Goal: Check status: Check status

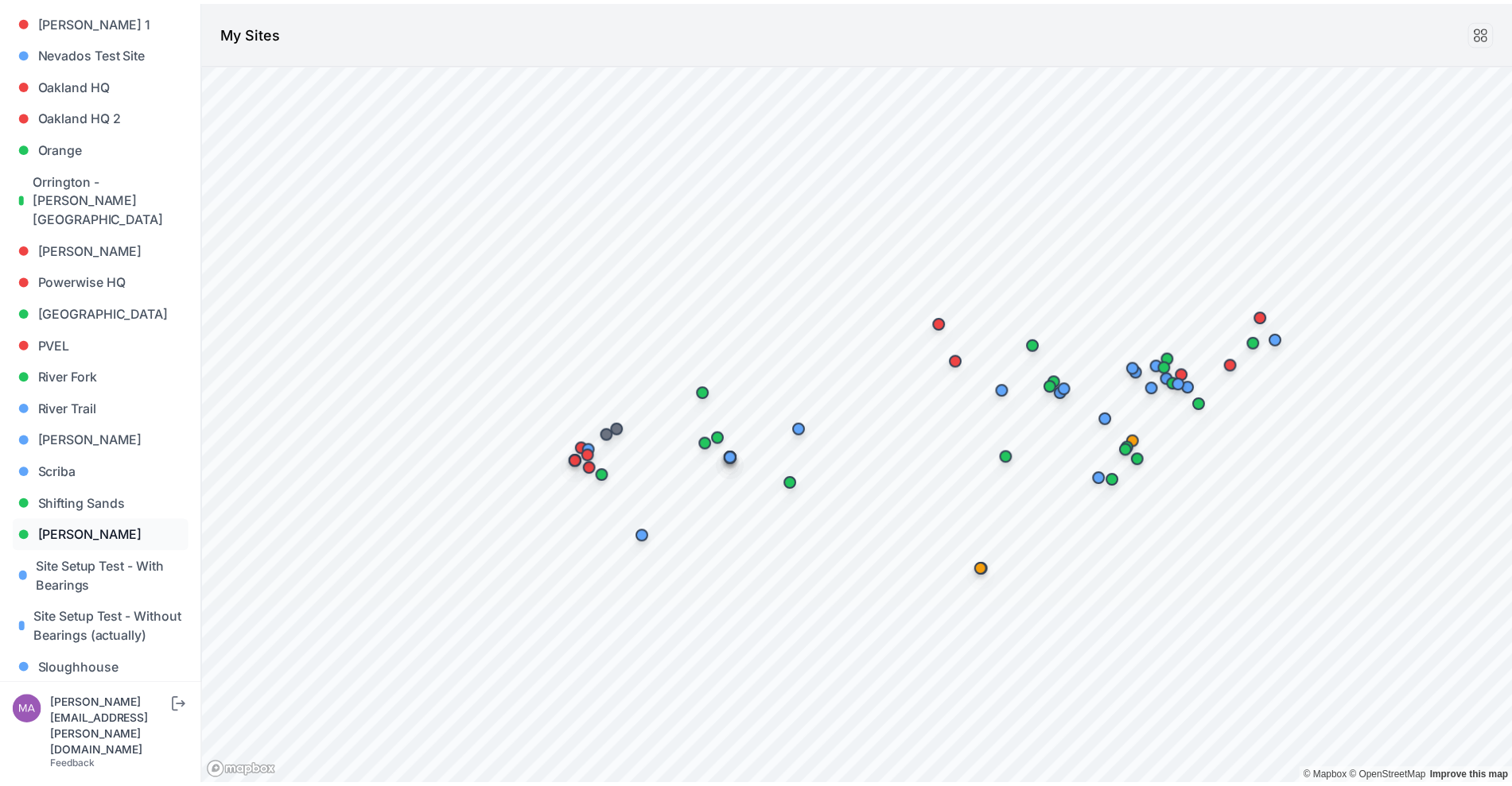
scroll to position [1093, 0]
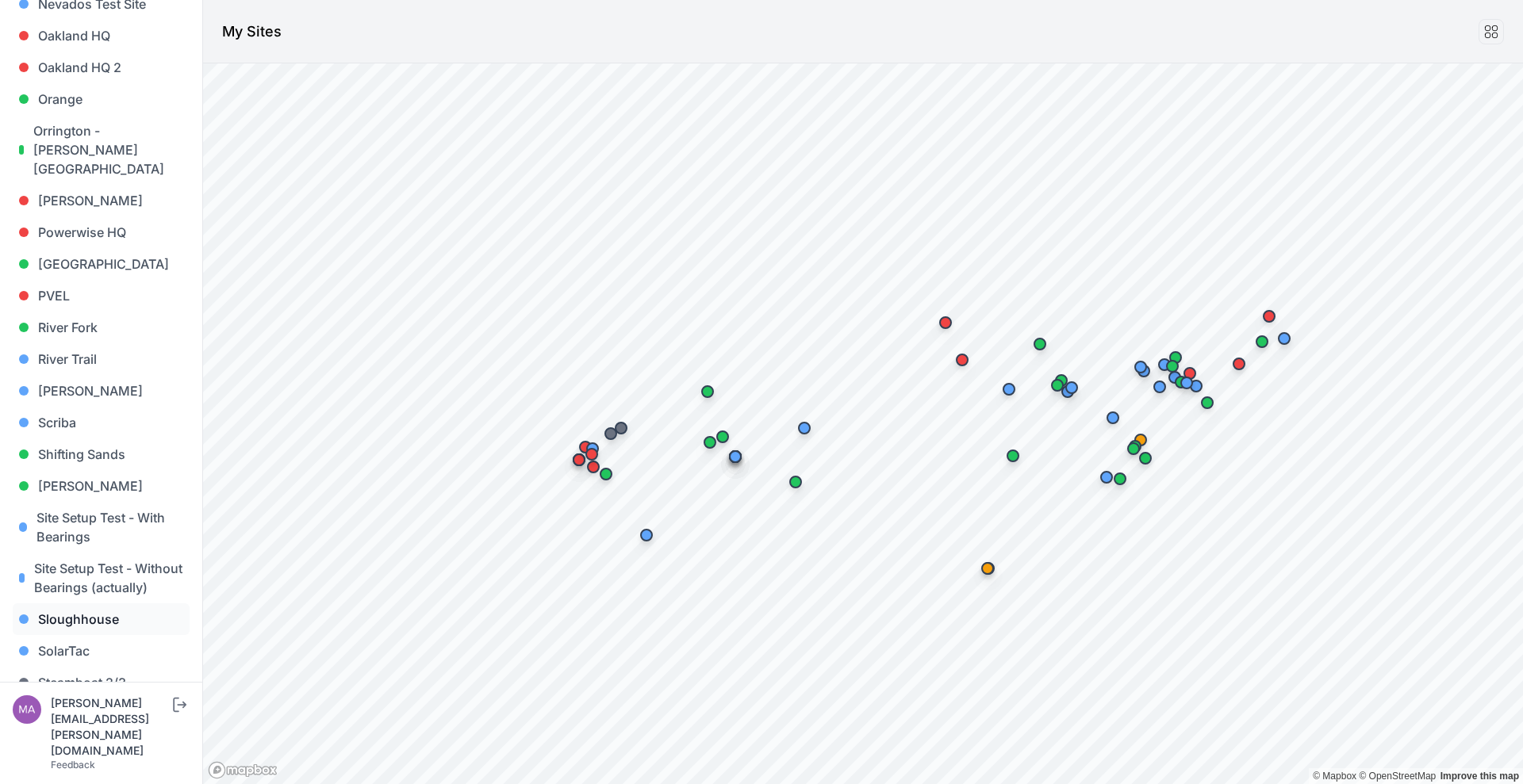
click at [114, 618] on link "Sloughhouse" at bounding box center [101, 619] width 177 height 32
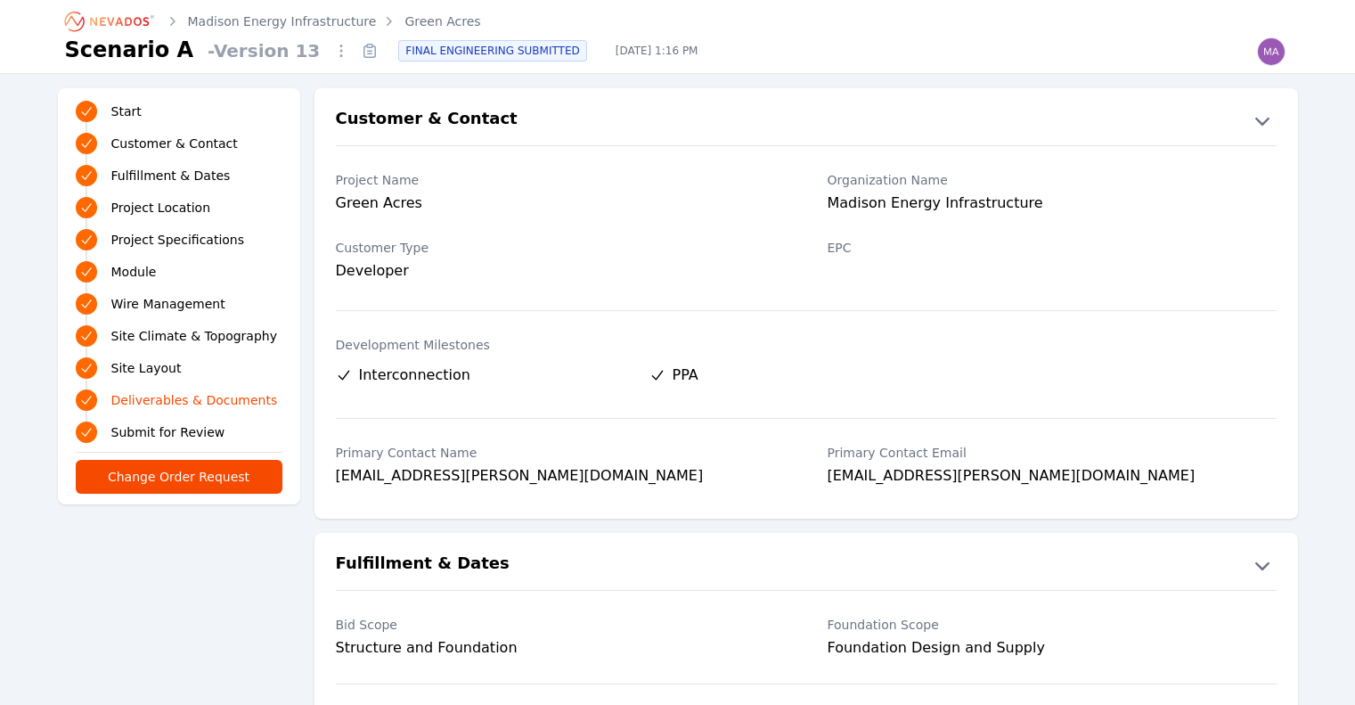
scroll to position [4496, 0]
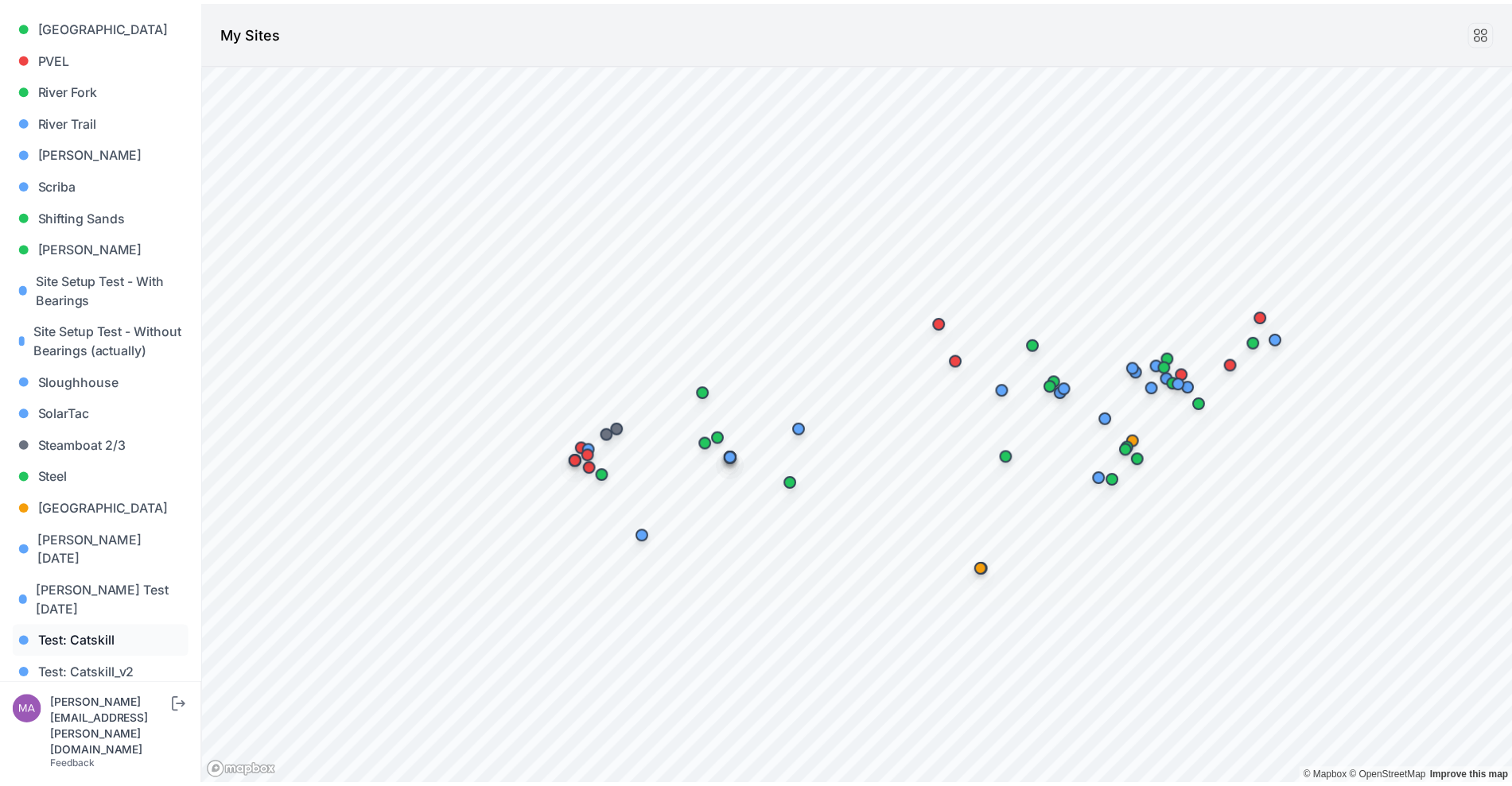
scroll to position [1411, 0]
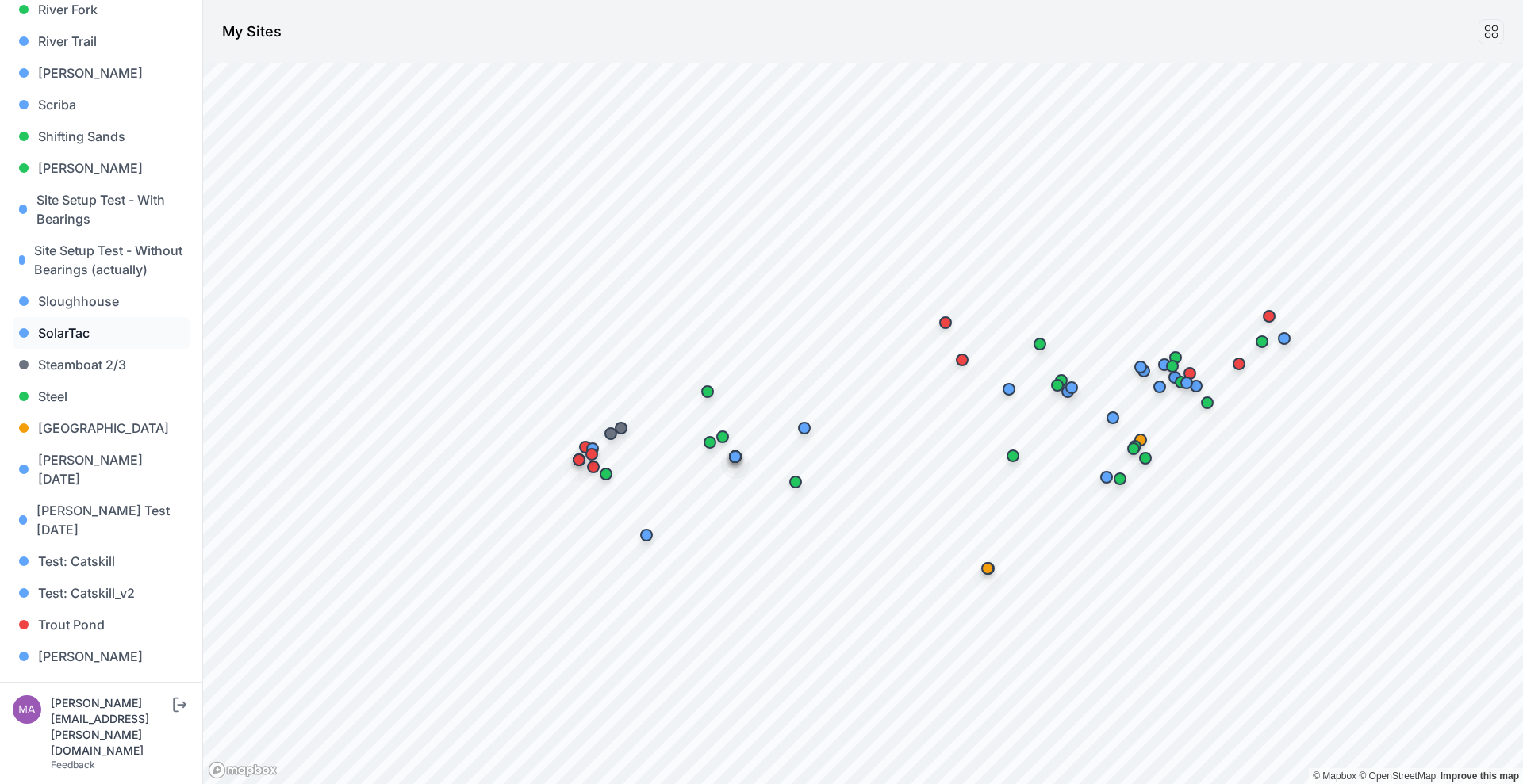
click at [109, 317] on link "SolarTac" at bounding box center [101, 333] width 177 height 32
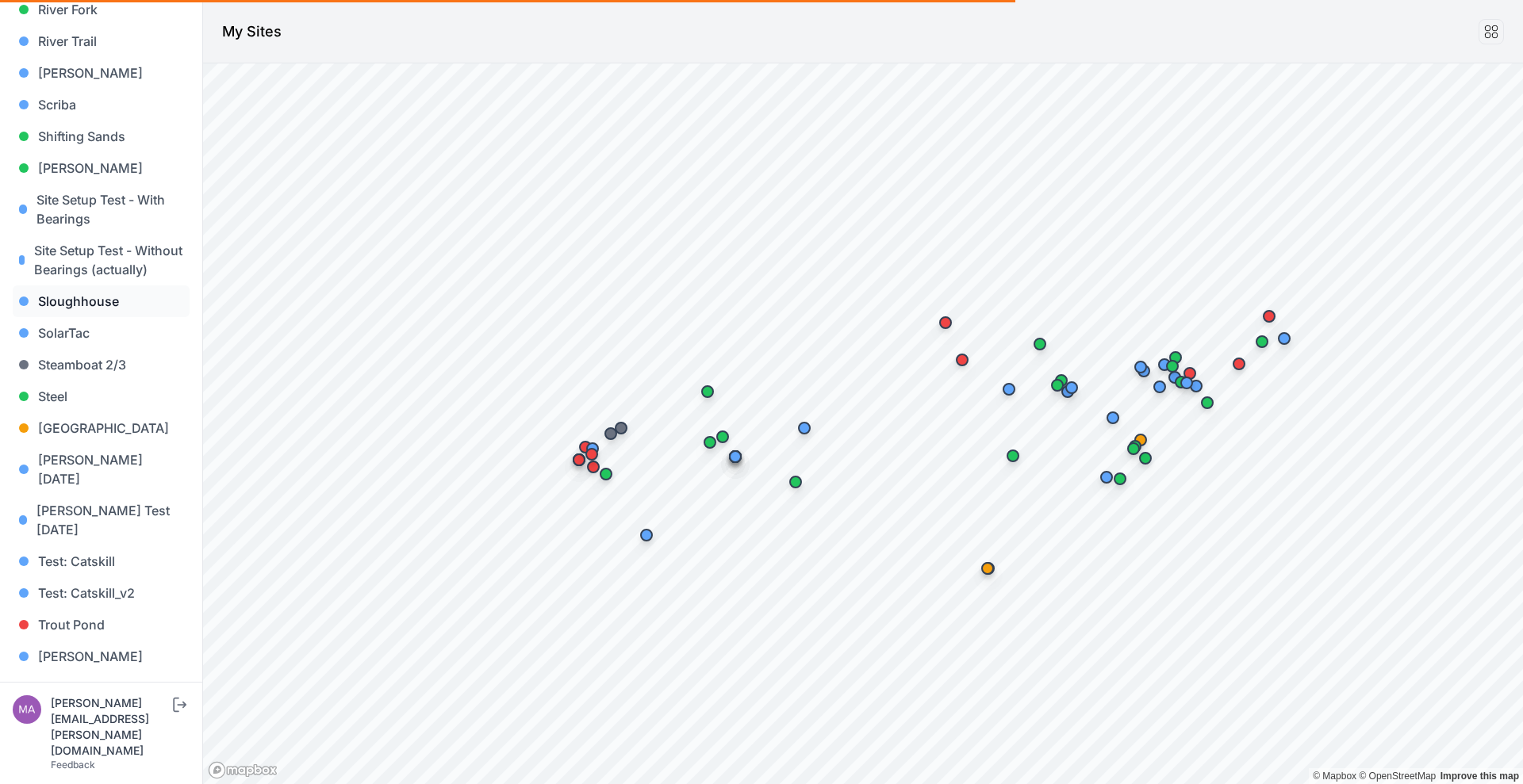
click at [116, 303] on link "Sloughhouse" at bounding box center [101, 302] width 177 height 32
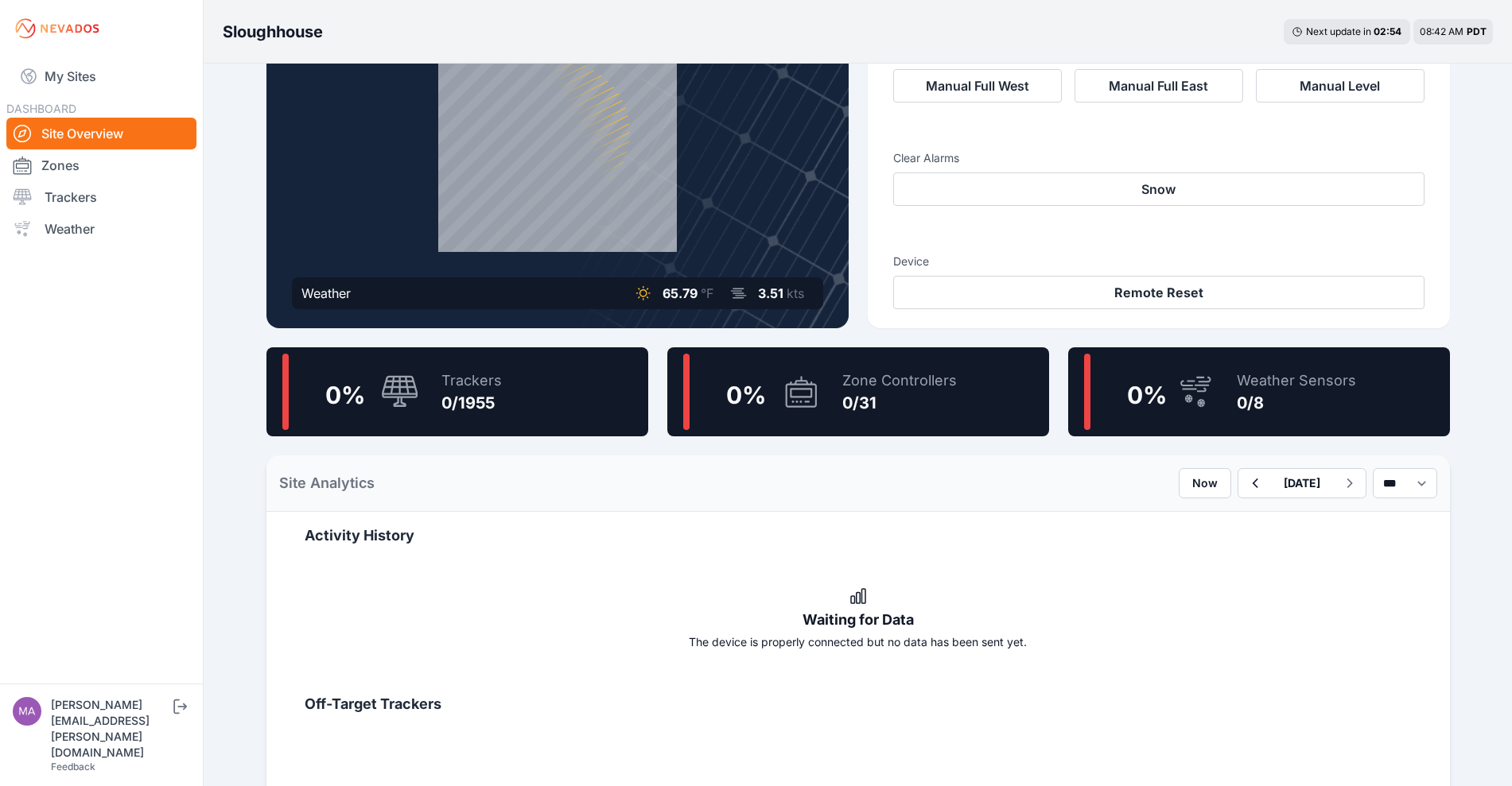
scroll to position [199, 0]
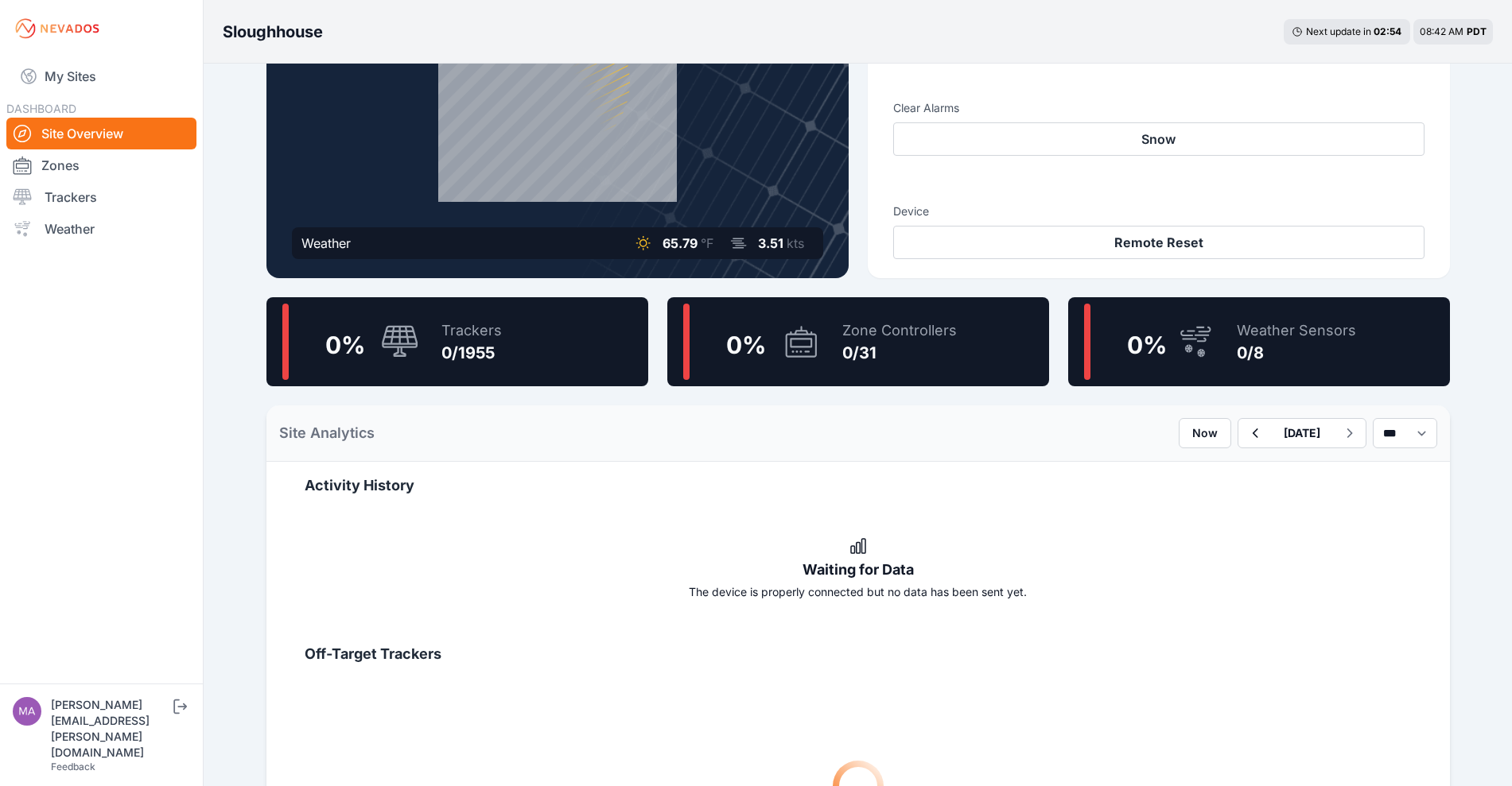
click at [1178, 427] on div "Now [DATE] *** **** *****" at bounding box center [1308, 434] width 259 height 30
click at [1244, 428] on icon "button" at bounding box center [1254, 433] width 20 height 19
click at [1244, 429] on icon "button" at bounding box center [1254, 433] width 20 height 19
click at [1244, 430] on icon "button" at bounding box center [1254, 433] width 20 height 19
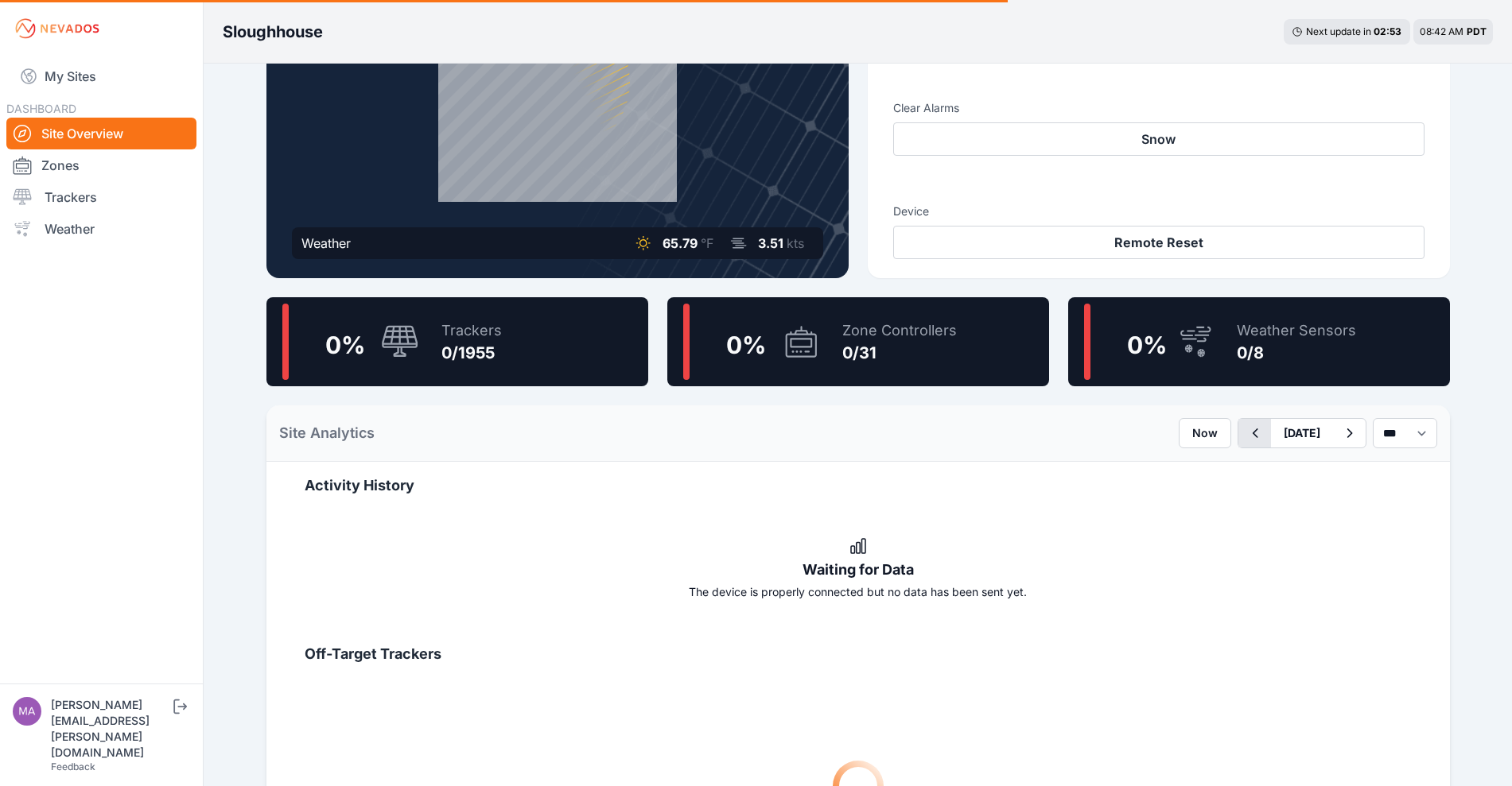
click at [1244, 430] on icon "button" at bounding box center [1254, 433] width 20 height 19
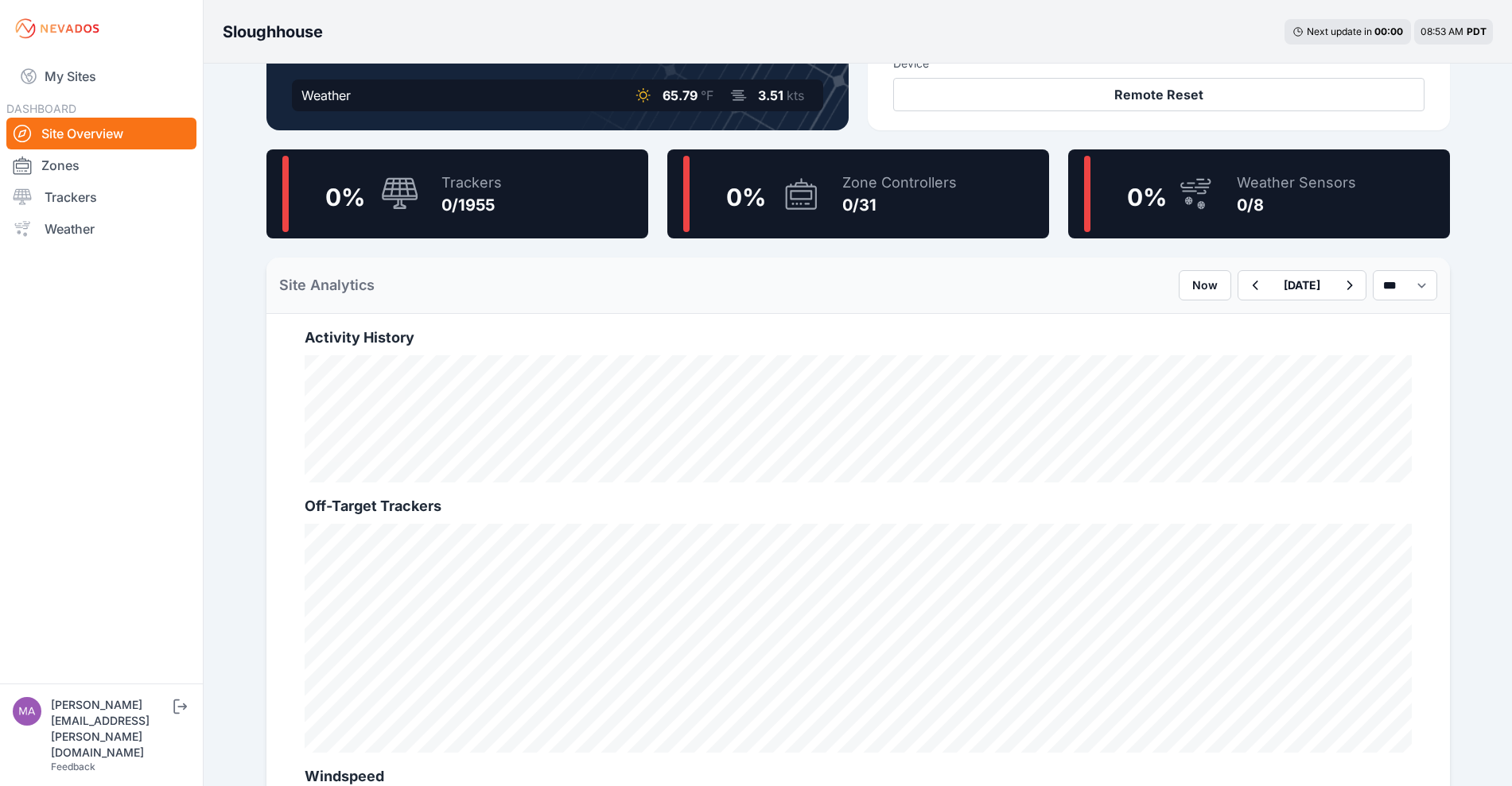
scroll to position [148, 0]
